Goal: Task Accomplishment & Management: Use online tool/utility

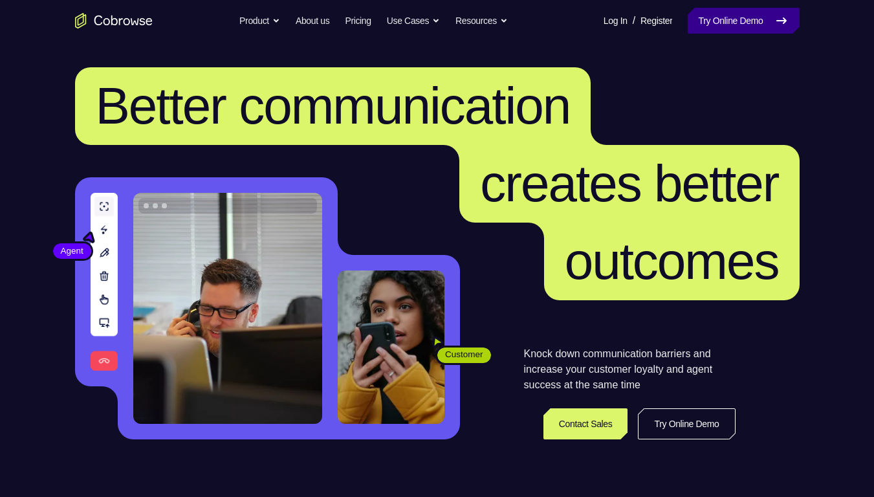
click at [765, 30] on link "Try Online Demo" at bounding box center [743, 21] width 111 height 26
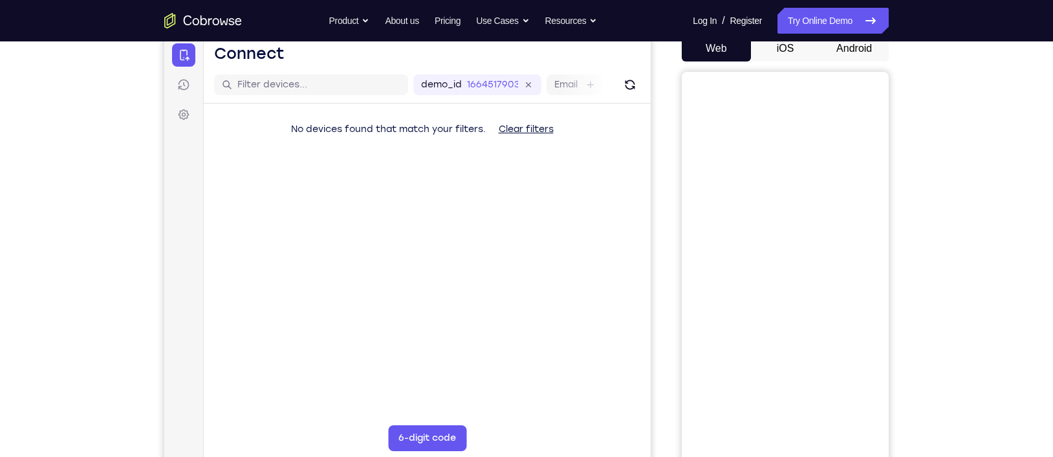
scroll to position [122, 0]
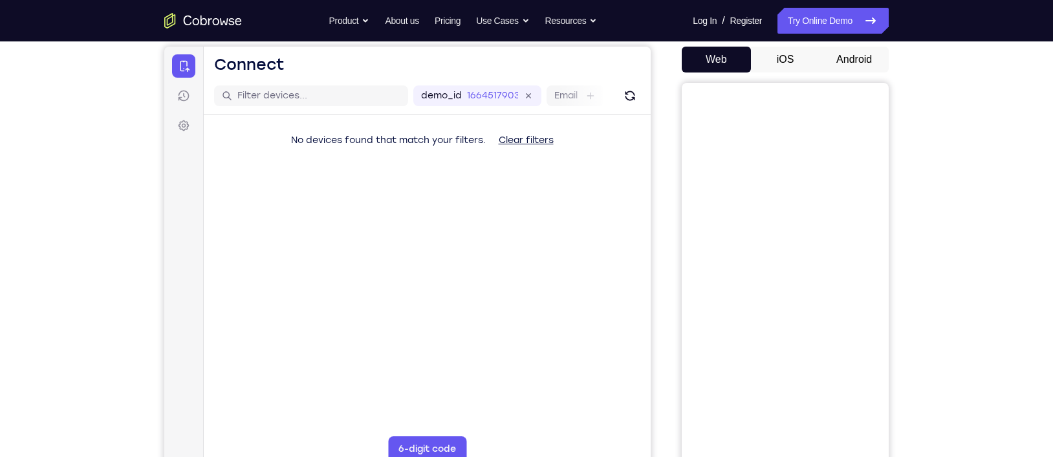
click at [836, 65] on button "Android" at bounding box center [854, 60] width 69 height 26
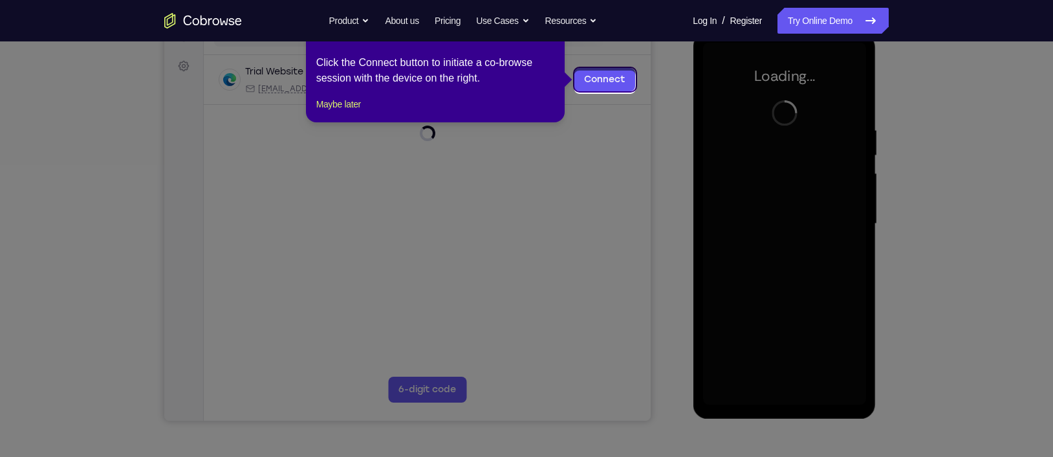
scroll to position [179, 0]
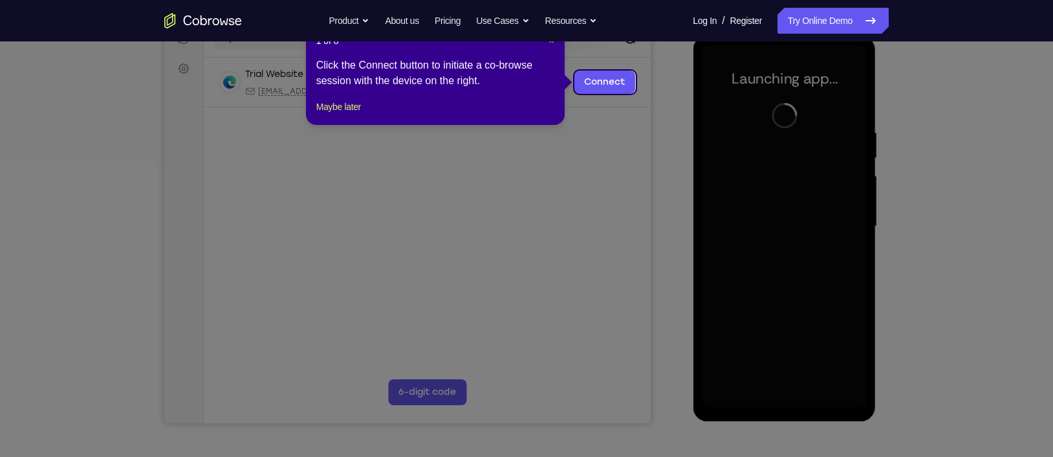
click at [550, 44] on span "×" at bounding box center [551, 41] width 5 height 10
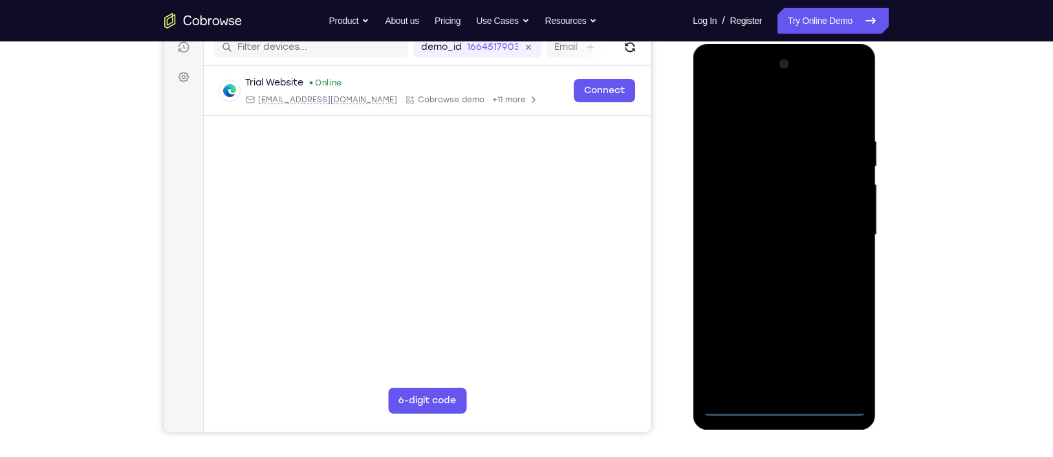
scroll to position [168, 0]
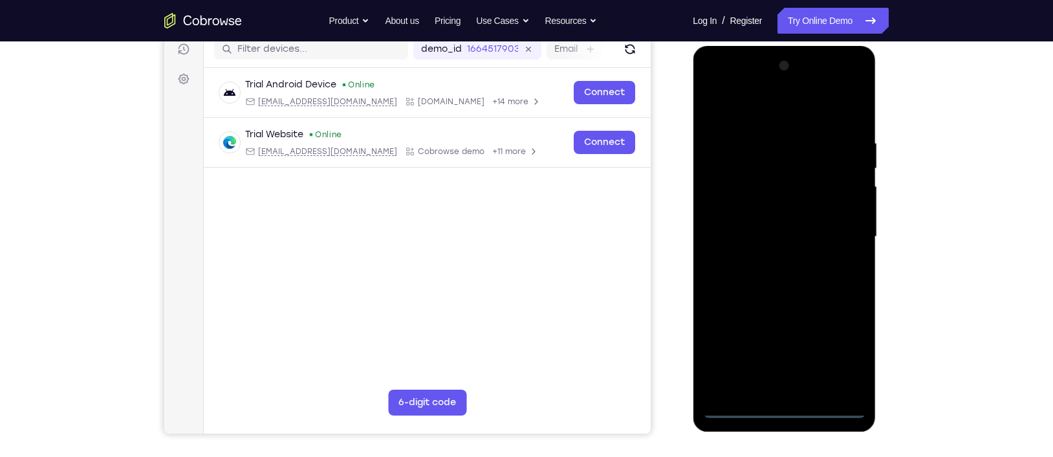
click at [792, 358] on div at bounding box center [784, 237] width 163 height 362
click at [836, 358] on div at bounding box center [784, 237] width 163 height 362
click at [751, 112] on div at bounding box center [784, 237] width 163 height 362
click at [836, 239] on div at bounding box center [784, 237] width 163 height 362
click at [773, 265] on div at bounding box center [784, 237] width 163 height 362
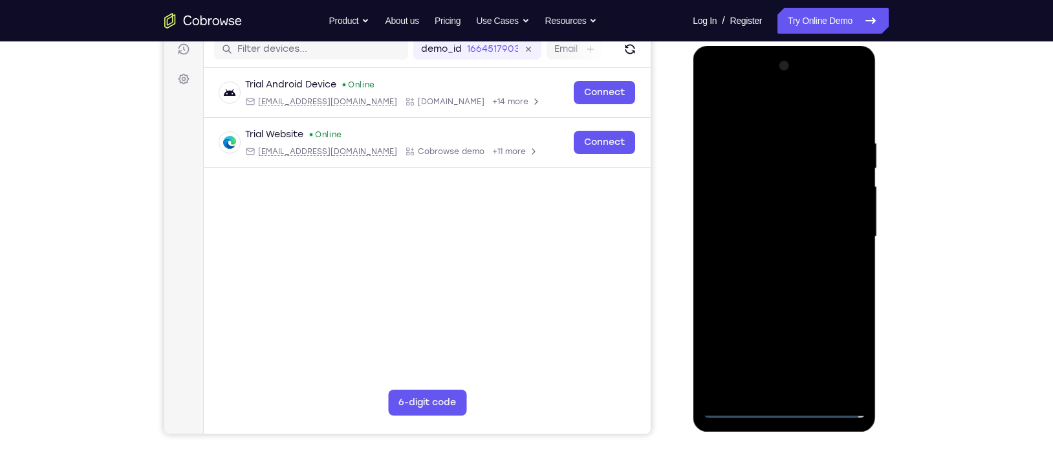
click at [767, 229] on div at bounding box center [784, 237] width 163 height 362
click at [761, 237] on div at bounding box center [784, 237] width 163 height 362
click at [819, 272] on div at bounding box center [784, 237] width 163 height 362
click at [797, 274] on div at bounding box center [784, 237] width 163 height 362
click at [783, 290] on div at bounding box center [784, 237] width 163 height 362
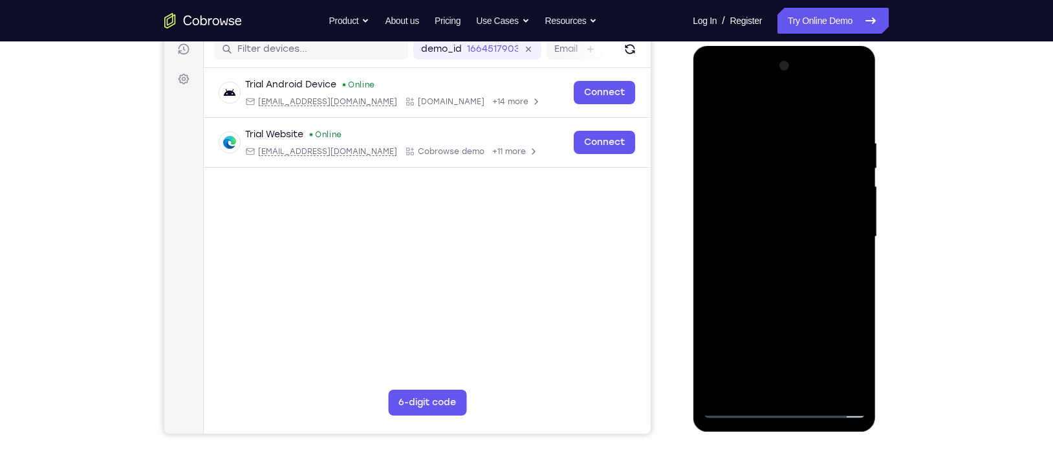
click at [836, 358] on div at bounding box center [784, 237] width 163 height 362
click at [763, 358] on div at bounding box center [784, 237] width 163 height 362
click at [811, 107] on div at bounding box center [784, 237] width 163 height 362
click at [754, 123] on div at bounding box center [784, 237] width 163 height 362
click at [794, 151] on div at bounding box center [784, 237] width 163 height 362
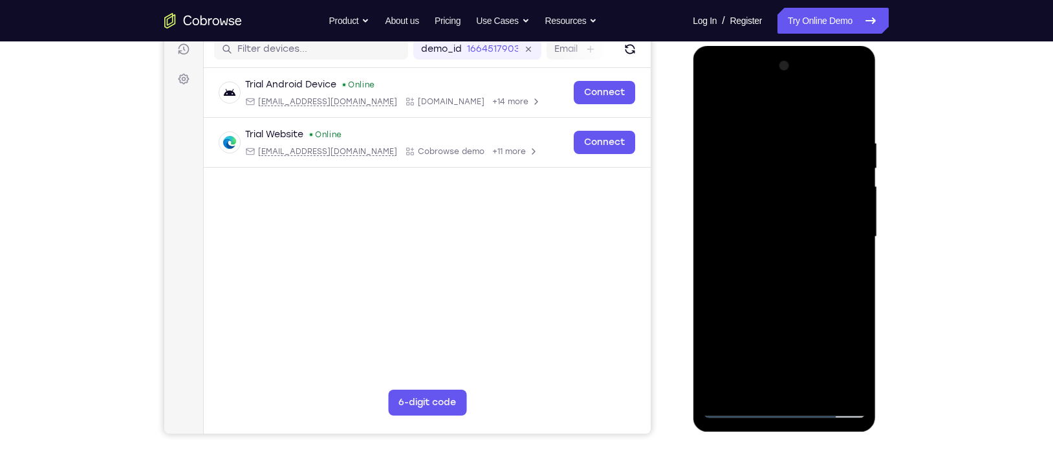
click at [787, 277] on div at bounding box center [784, 237] width 163 height 362
click at [798, 151] on div at bounding box center [784, 237] width 163 height 362
drag, startPoint x: 793, startPoint y: 237, endPoint x: 787, endPoint y: 192, distance: 45.7
click at [787, 192] on div at bounding box center [784, 237] width 163 height 362
click at [750, 291] on div at bounding box center [784, 237] width 163 height 362
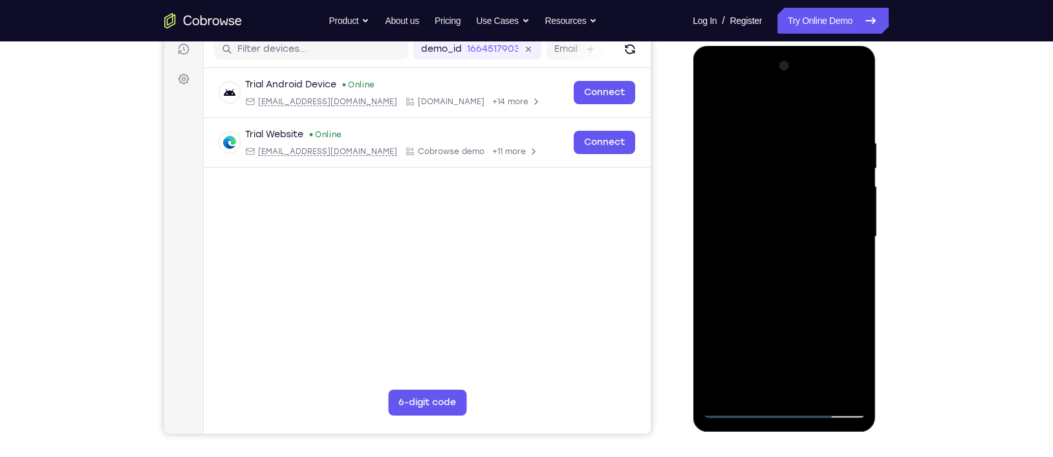
drag, startPoint x: 768, startPoint y: 170, endPoint x: 790, endPoint y: 250, distance: 82.6
click at [790, 250] on div at bounding box center [784, 237] width 163 height 362
click at [791, 177] on div at bounding box center [784, 237] width 163 height 362
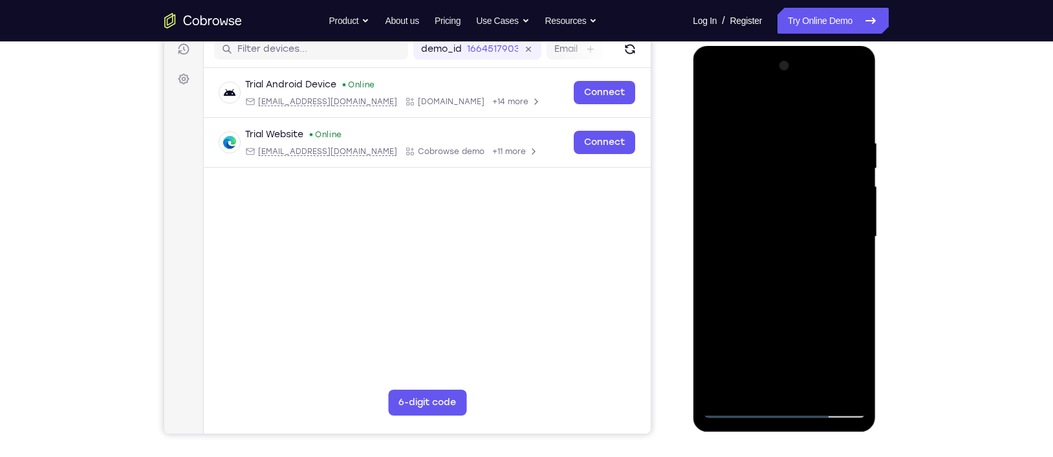
click at [809, 148] on div at bounding box center [784, 237] width 163 height 362
click at [805, 333] on div at bounding box center [784, 237] width 163 height 362
drag, startPoint x: 765, startPoint y: 286, endPoint x: 762, endPoint y: 270, distance: 16.4
click at [762, 270] on div at bounding box center [784, 237] width 163 height 362
drag, startPoint x: 762, startPoint y: 270, endPoint x: 764, endPoint y: 288, distance: 18.2
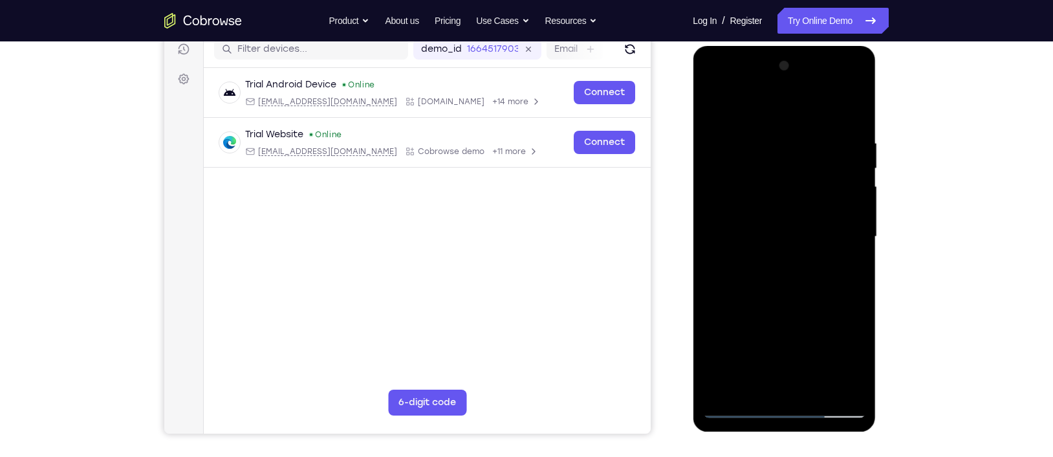
click at [764, 288] on div at bounding box center [784, 237] width 163 height 362
click at [736, 348] on div at bounding box center [784, 237] width 163 height 362
drag, startPoint x: 784, startPoint y: 253, endPoint x: 798, endPoint y: 333, distance: 81.4
click at [798, 333] on div at bounding box center [784, 237] width 163 height 362
click at [836, 358] on div at bounding box center [784, 237] width 163 height 362
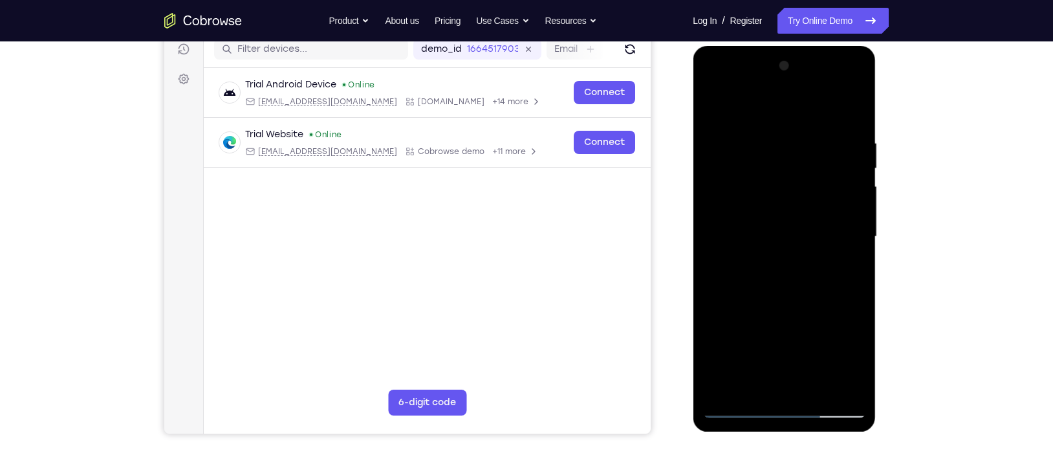
click at [736, 358] on div at bounding box center [784, 237] width 163 height 362
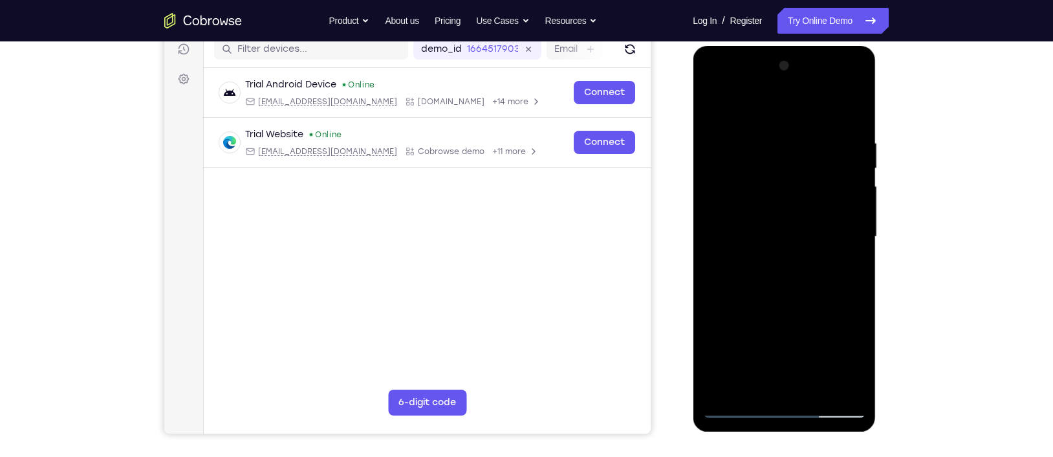
drag, startPoint x: 801, startPoint y: 166, endPoint x: 848, endPoint y: 363, distance: 202.2
click at [836, 358] on div at bounding box center [784, 237] width 163 height 362
click at [836, 285] on div at bounding box center [784, 237] width 163 height 362
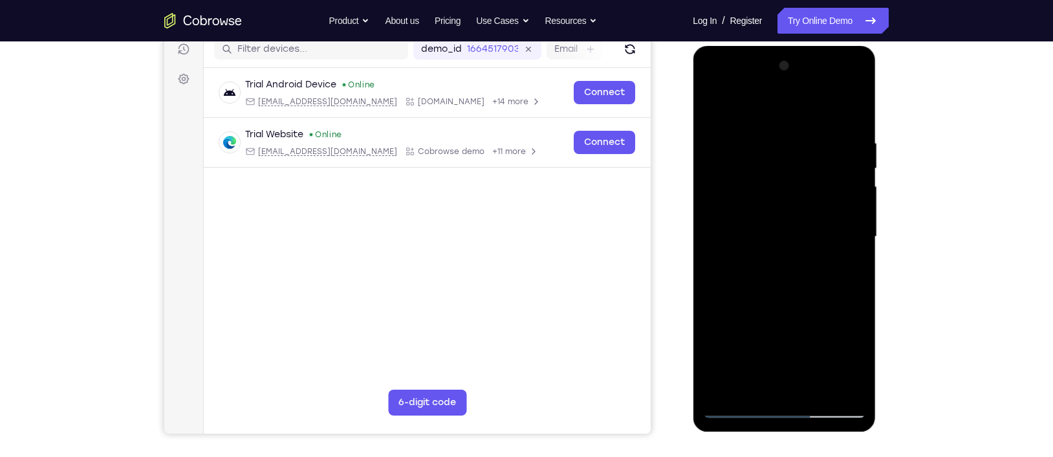
click at [753, 238] on div at bounding box center [784, 237] width 163 height 362
click at [744, 358] on div at bounding box center [784, 237] width 163 height 362
drag, startPoint x: 758, startPoint y: 210, endPoint x: 761, endPoint y: 238, distance: 28.6
click at [761, 238] on div at bounding box center [784, 237] width 163 height 362
click at [749, 144] on div at bounding box center [784, 237] width 163 height 362
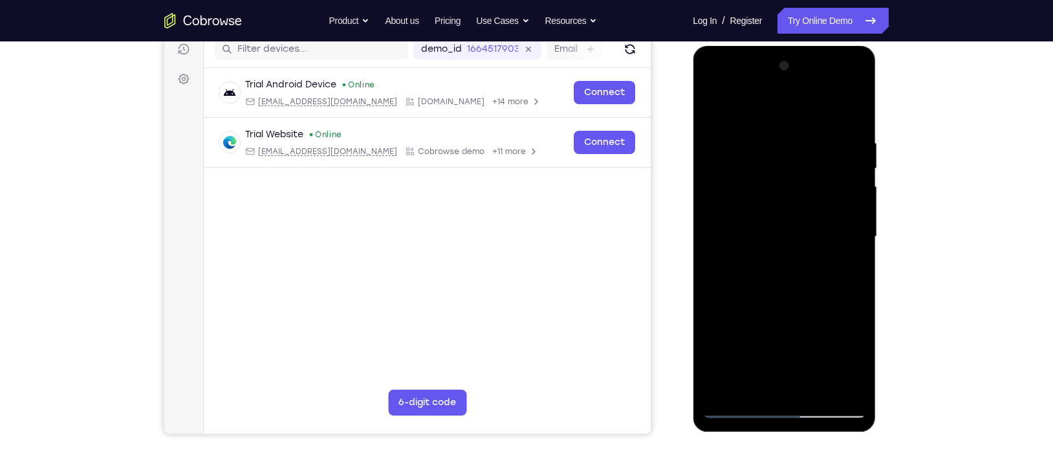
click at [730, 358] on div at bounding box center [784, 237] width 163 height 362
drag, startPoint x: 821, startPoint y: 128, endPoint x: 841, endPoint y: 349, distance: 221.5
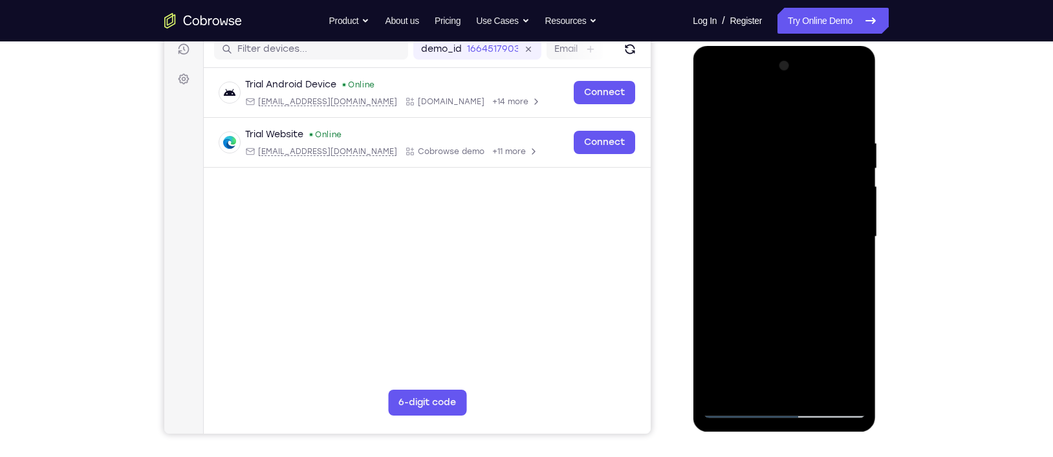
click at [836, 349] on div at bounding box center [784, 237] width 163 height 362
